Goal: Check status: Check status

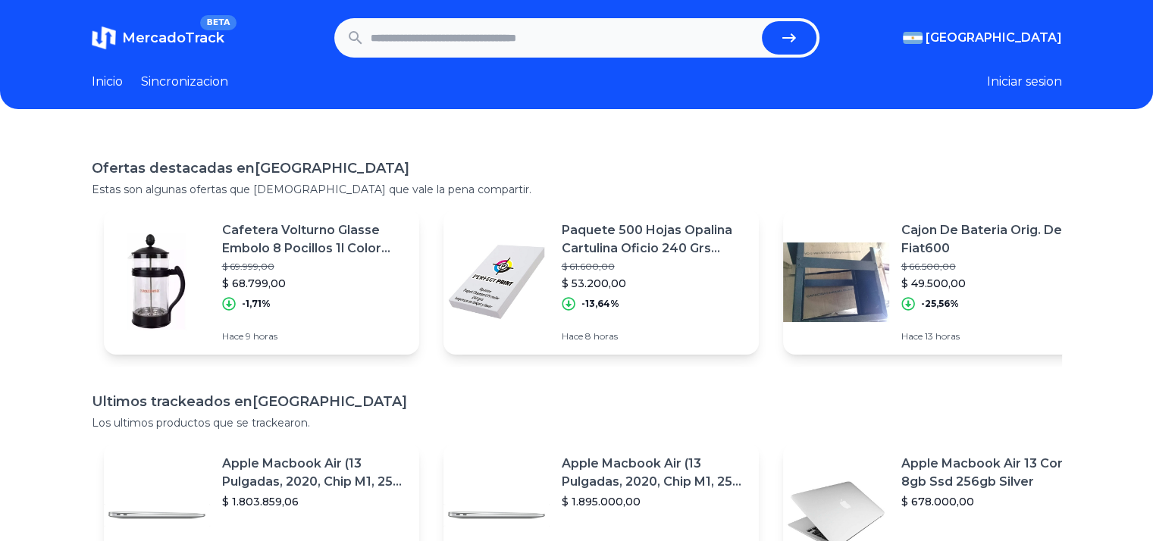
click at [515, 43] on input "text" at bounding box center [563, 37] width 385 height 33
paste input "**********"
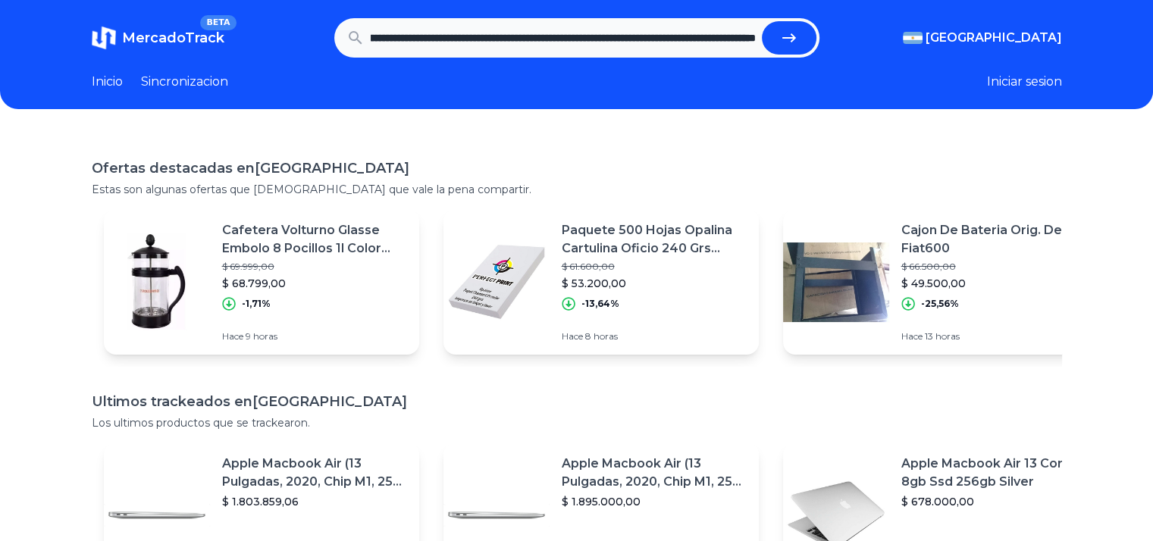
click at [762, 21] on button "submit" at bounding box center [789, 37] width 55 height 33
type input "**********"
